Goal: Book appointment/travel/reservation

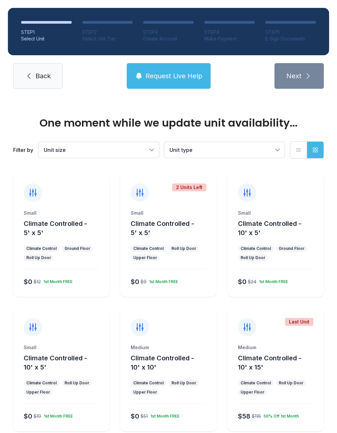
click at [147, 153] on span "Unit size" at bounding box center [95, 150] width 103 height 8
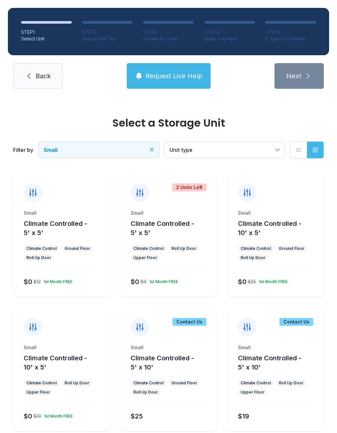
click at [86, 272] on div "Small Climate Controlled - 5' x 5' Climate Control Ground Floor Roll Up Door $0…" at bounding box center [61, 253] width 96 height 87
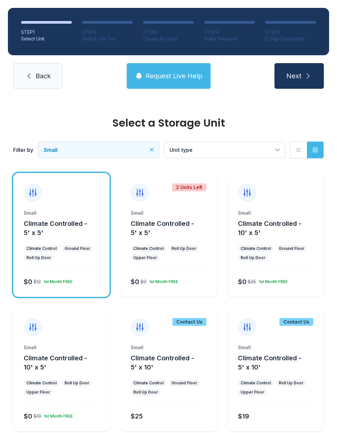
click at [303, 72] on button "Next" at bounding box center [298, 76] width 49 height 26
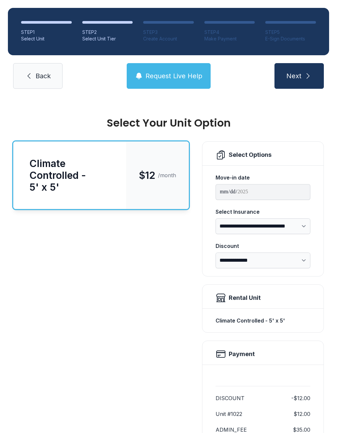
click at [297, 80] on span "Next" at bounding box center [293, 75] width 15 height 9
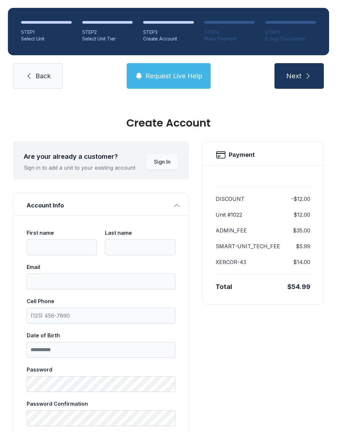
click at [25, 82] on link "Back" at bounding box center [37, 76] width 49 height 26
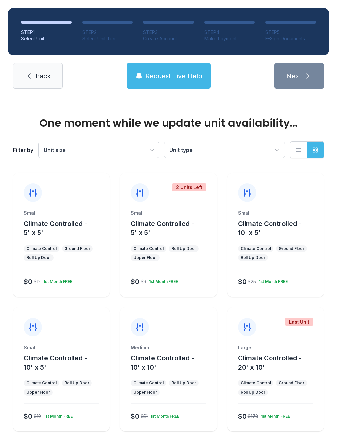
click at [42, 81] on link "Back" at bounding box center [37, 76] width 49 height 26
